Goal: Task Accomplishment & Management: Manage account settings

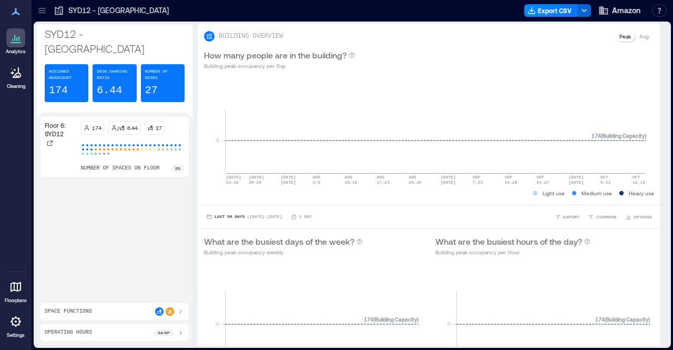
click at [42, 12] on icon at bounding box center [42, 10] width 11 height 11
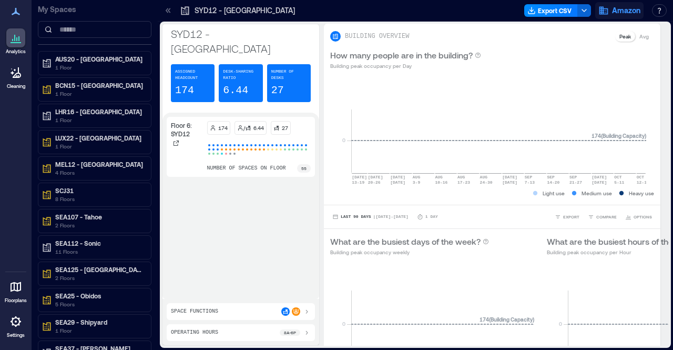
click at [626, 13] on span "Amazon" at bounding box center [626, 10] width 28 height 11
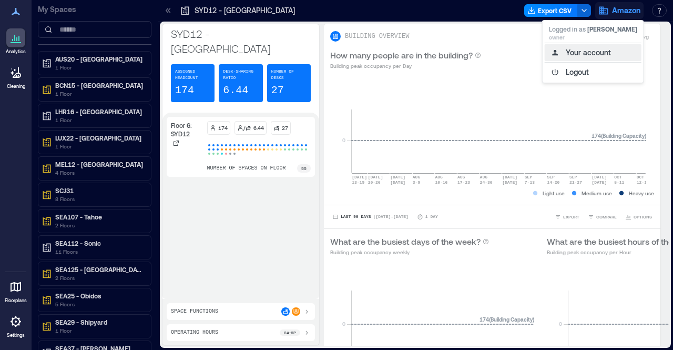
click at [587, 50] on button "Your account" at bounding box center [593, 52] width 97 height 17
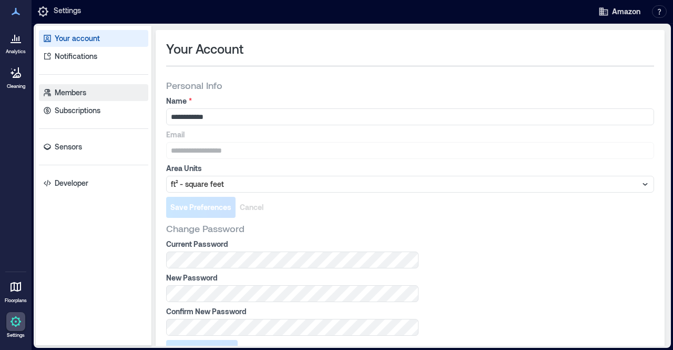
click at [80, 93] on p "Members" at bounding box center [71, 92] width 32 height 11
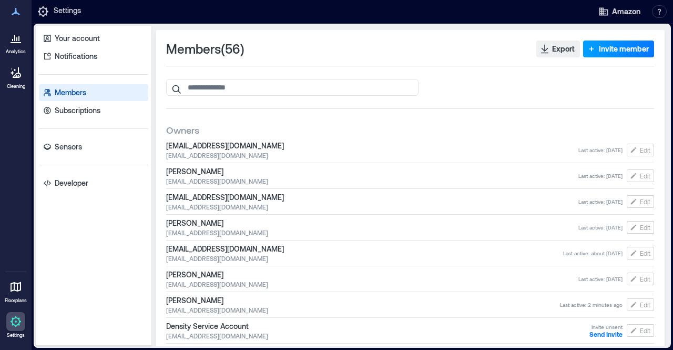
click at [599, 52] on span "Invite member" at bounding box center [624, 49] width 50 height 11
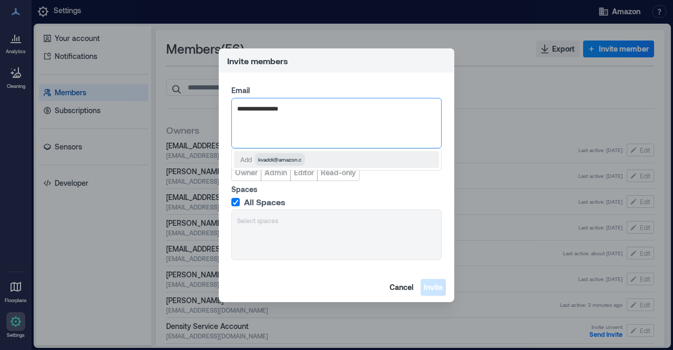
type input "**********"
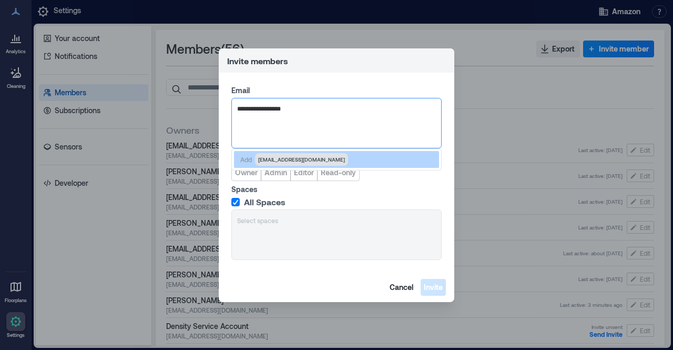
click at [279, 159] on span "[EMAIL_ADDRESS][DOMAIN_NAME]" at bounding box center [301, 159] width 87 height 8
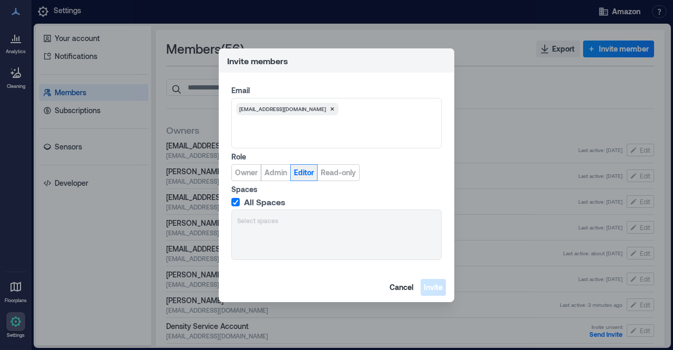
click at [303, 171] on span "Editor" at bounding box center [304, 172] width 20 height 11
click at [434, 285] on span "Invite" at bounding box center [433, 287] width 19 height 11
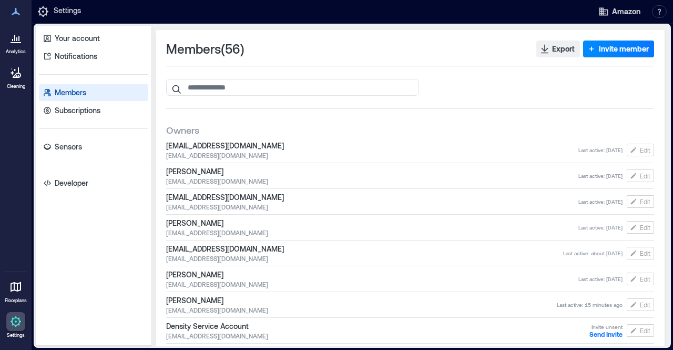
click at [18, 9] on icon at bounding box center [15, 11] width 13 height 13
click at [15, 12] on icon at bounding box center [16, 11] width 8 height 7
click at [17, 42] on icon at bounding box center [16, 42] width 11 height 1
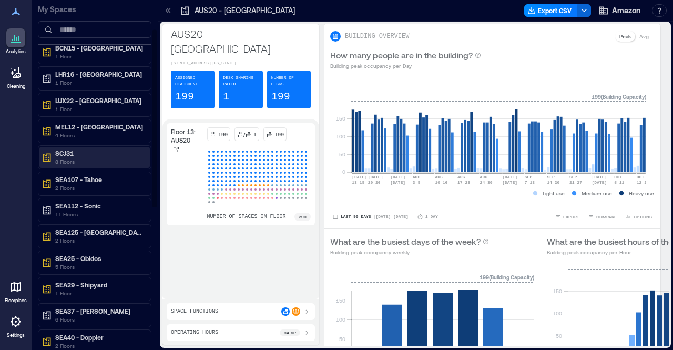
scroll to position [66, 0]
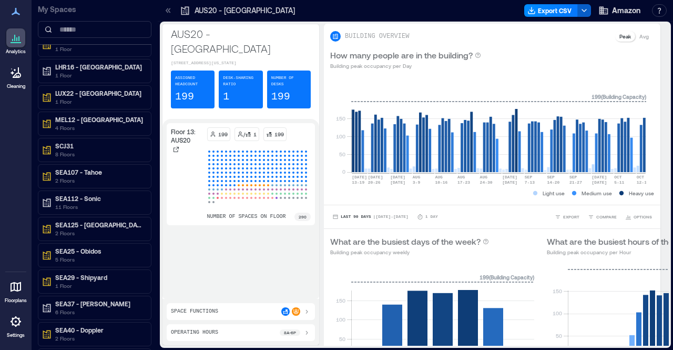
click at [586, 7] on icon "button" at bounding box center [584, 10] width 8 height 8
click at [69, 125] on p "4 Floors" at bounding box center [99, 128] width 88 height 8
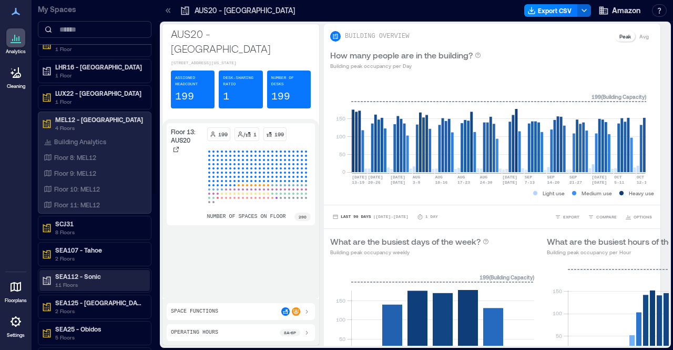
click at [81, 275] on p "SEA112 - Sonic" at bounding box center [99, 276] width 88 height 8
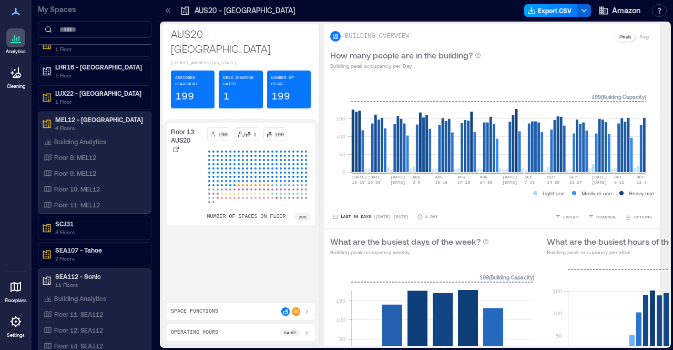
click at [560, 7] on button "Export CSV" at bounding box center [551, 10] width 54 height 13
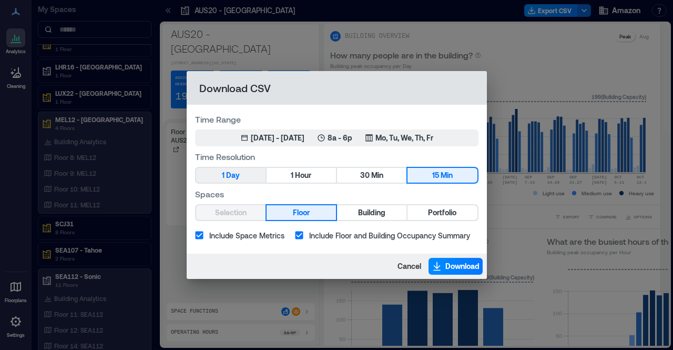
click at [245, 173] on button "1 Day" at bounding box center [230, 175] width 69 height 15
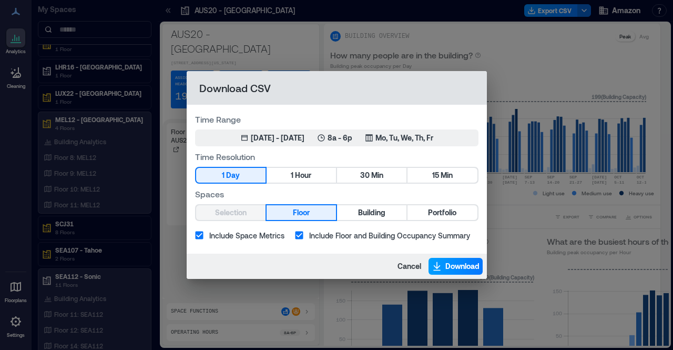
click at [448, 269] on span "Download" at bounding box center [462, 266] width 34 height 11
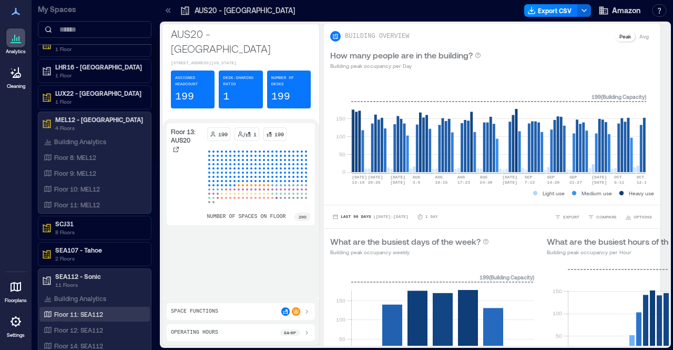
click at [74, 311] on p "Floor 11: SEA112" at bounding box center [78, 314] width 49 height 8
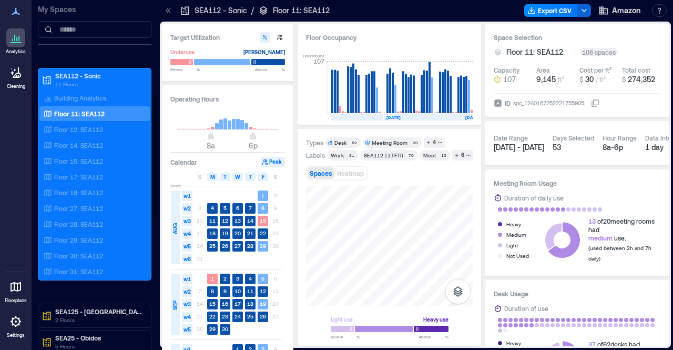
scroll to position [267, 0]
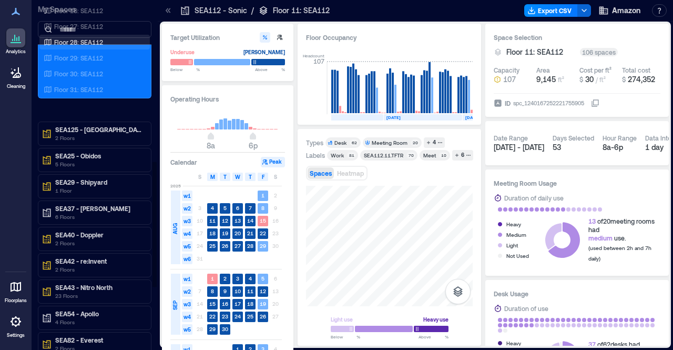
scroll to position [449, 0]
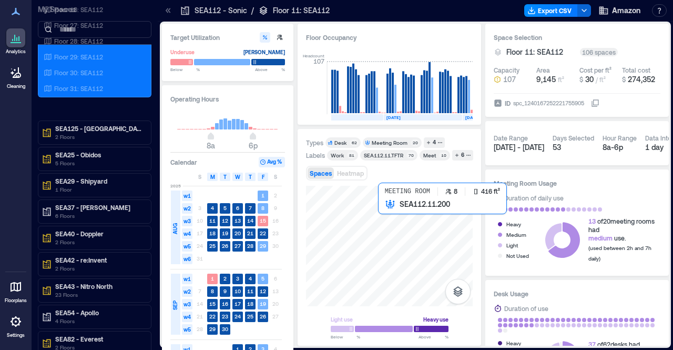
click at [382, 212] on div at bounding box center [389, 246] width 167 height 120
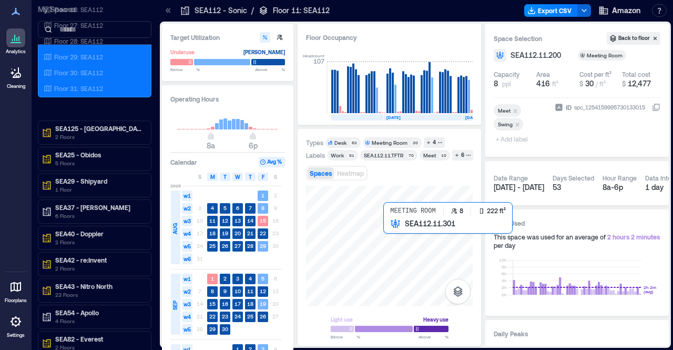
click at [390, 227] on div at bounding box center [389, 246] width 167 height 120
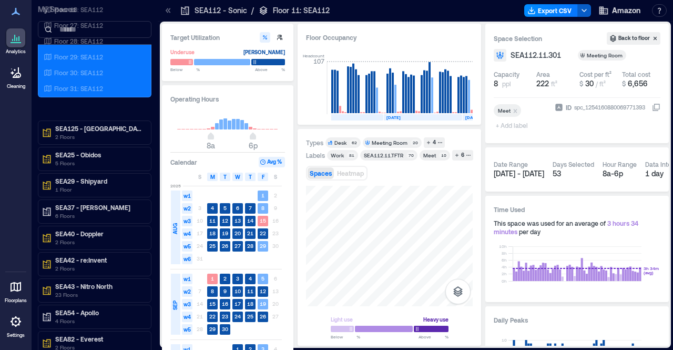
click at [587, 6] on icon "button" at bounding box center [584, 10] width 8 height 8
click at [548, 8] on button "Export CSV" at bounding box center [551, 10] width 54 height 13
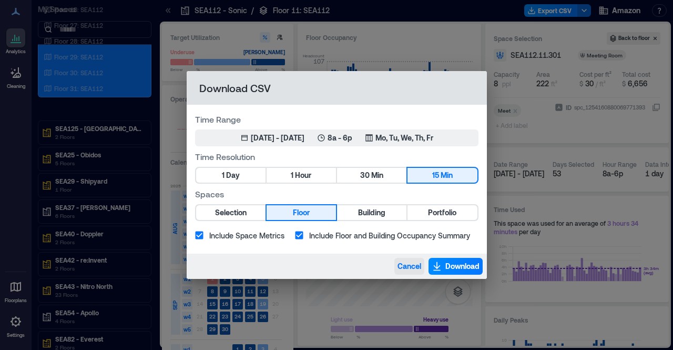
click at [400, 271] on span "Cancel" at bounding box center [409, 266] width 24 height 11
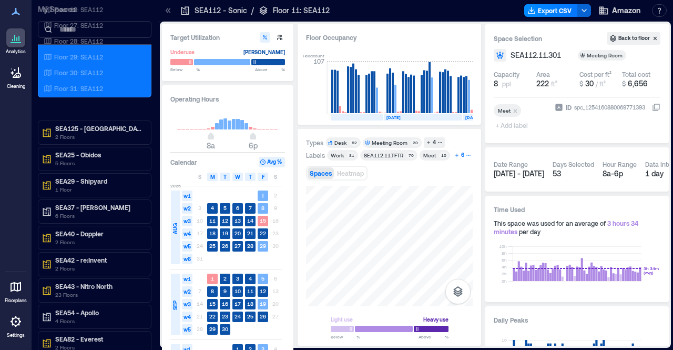
click at [467, 155] on icon "button" at bounding box center [468, 155] width 4 height 1
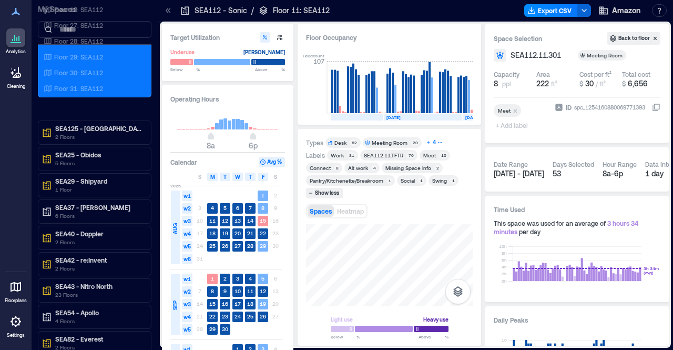
click at [438, 141] on icon "button" at bounding box center [439, 142] width 5 height 5
